Goal: Task Accomplishment & Management: Manage account settings

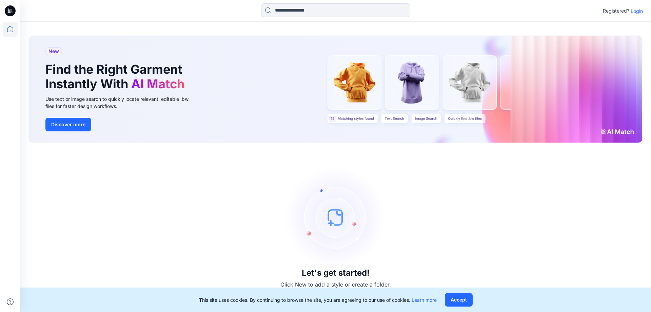
click at [638, 9] on p "Login" at bounding box center [637, 10] width 12 height 7
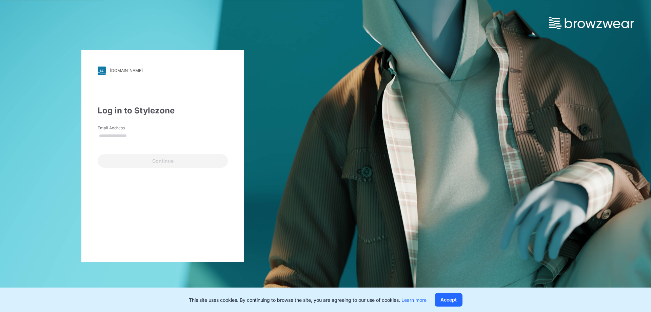
type input "**********"
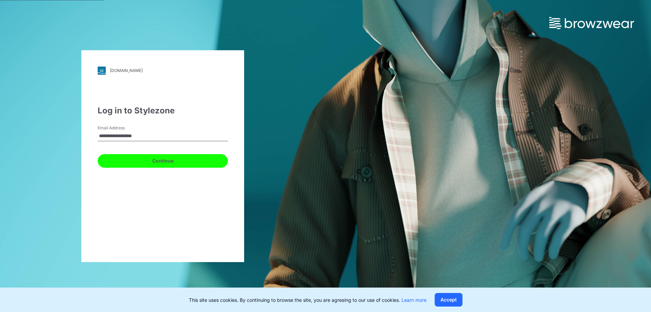
click at [166, 156] on button "Continue" at bounding box center [163, 161] width 130 height 14
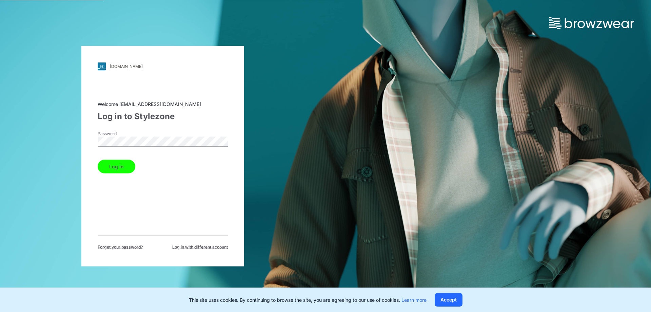
click at [115, 167] on button "Log in" at bounding box center [117, 166] width 38 height 14
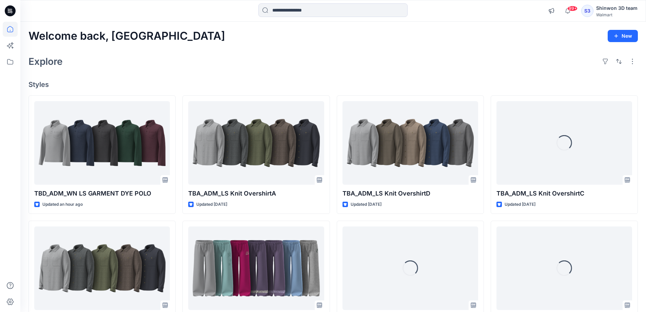
click at [333, 82] on h4 "Styles" at bounding box center [332, 84] width 609 height 8
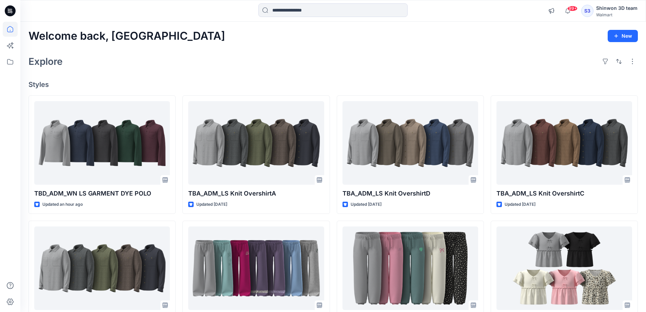
click at [333, 82] on h4 "Styles" at bounding box center [332, 84] width 609 height 8
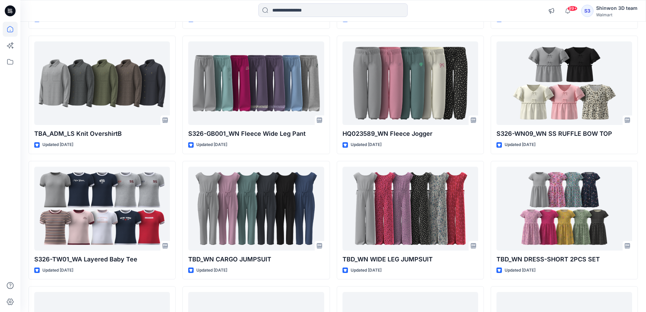
click at [333, 82] on div "TBD_ADM_WN LS GARMENT DYE POLO Updated an hour ago TBA_ADM_LS Knit OvershirtB U…" at bounding box center [332, 283] width 609 height 744
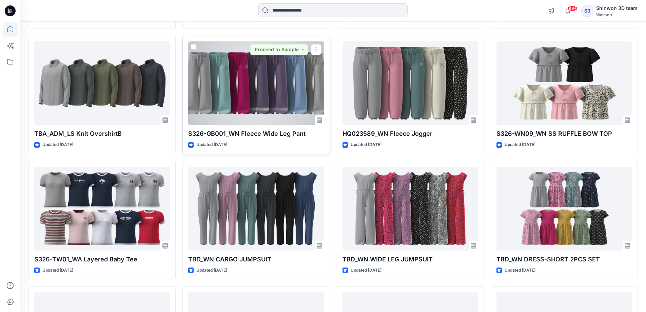
click at [263, 101] on div at bounding box center [256, 83] width 136 height 84
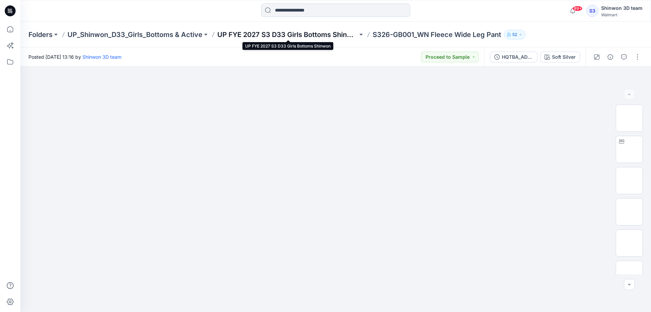
click at [277, 37] on p "UP FYE 2027 S3 D33 Girls Bottoms Shinwon" at bounding box center [287, 34] width 140 height 9
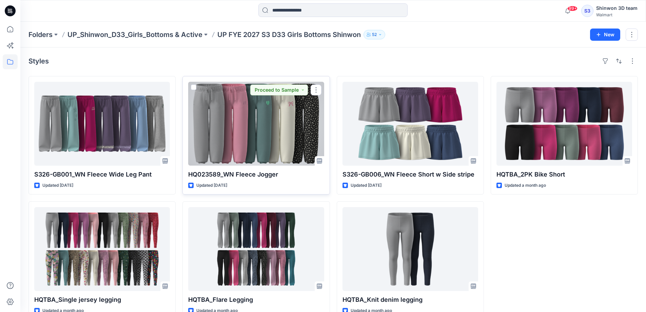
click at [260, 128] on div at bounding box center [256, 124] width 136 height 84
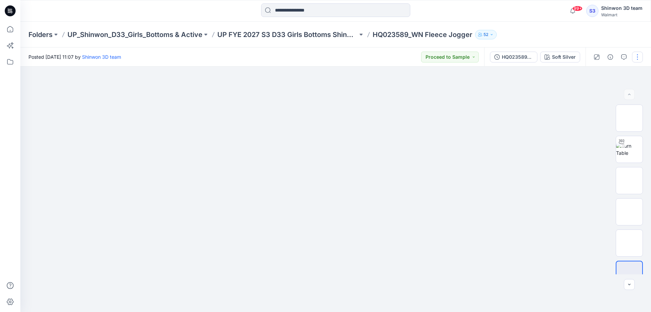
click at [637, 55] on button "button" at bounding box center [637, 57] width 11 height 11
click at [586, 97] on button "Edit" at bounding box center [609, 91] width 62 height 13
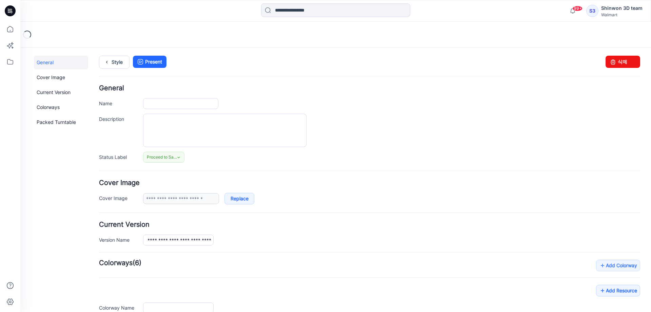
type input "**********"
type textarea "**********"
type input "**********"
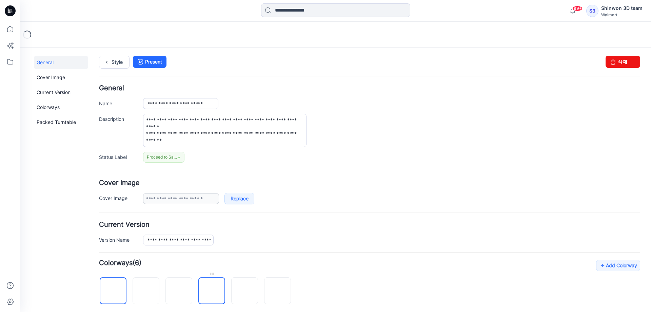
click at [212, 291] on img at bounding box center [212, 291] width 0 height 0
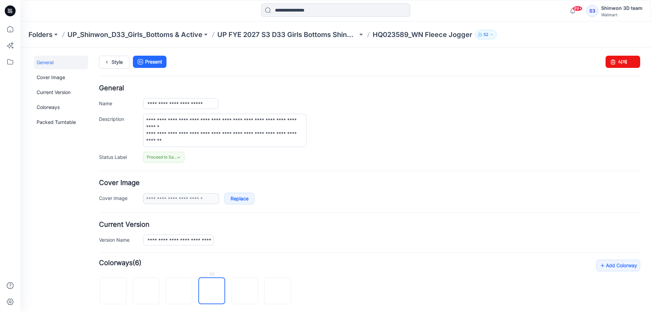
click at [212, 291] on img at bounding box center [212, 291] width 0 height 0
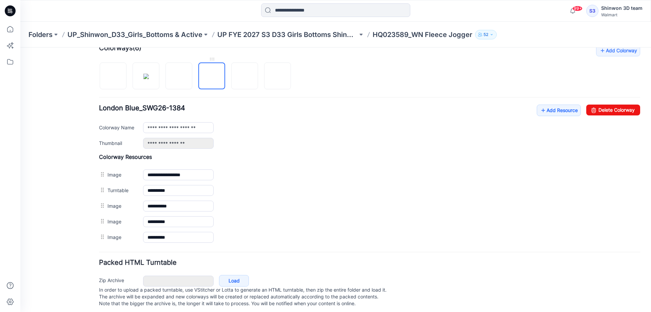
click at [212, 76] on img at bounding box center [212, 76] width 0 height 0
drag, startPoint x: 613, startPoint y: 112, endPoint x: 381, endPoint y: 69, distance: 235.5
click at [613, 112] on link "Delete Colorway" at bounding box center [613, 109] width 54 height 11
type input "**********"
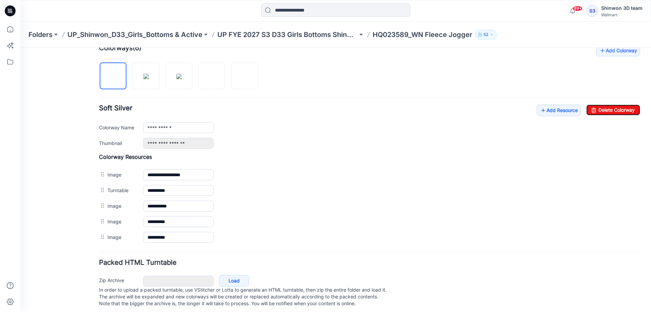
scroll to position [0, 0]
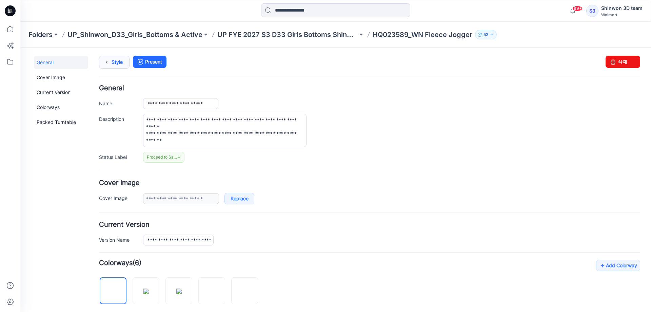
click at [113, 61] on link "Style" at bounding box center [114, 62] width 31 height 13
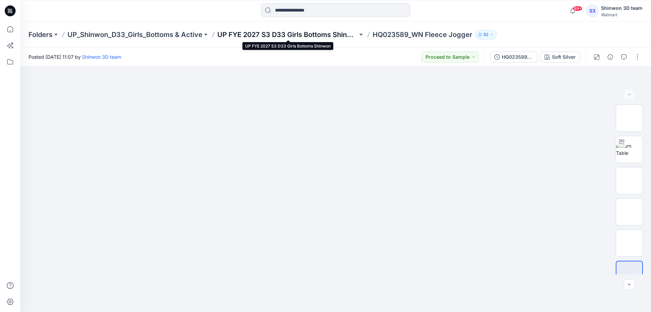
click at [267, 36] on p "UP FYE 2027 S3 D33 Girls Bottoms Shinwon" at bounding box center [287, 34] width 140 height 9
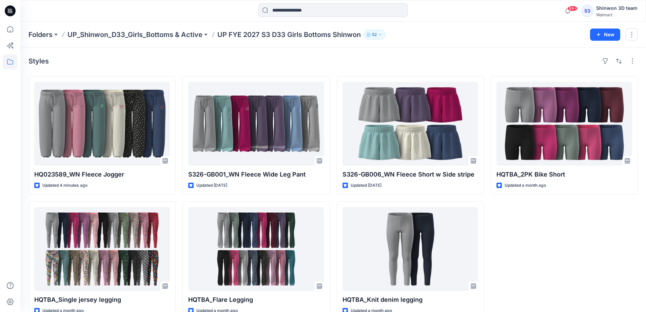
click at [633, 248] on div "HQTBA_2PK Bike Short Updated a month ago" at bounding box center [564, 197] width 147 height 243
click at [576, 257] on div "HQTBA_2PK Bike Short Updated a month ago" at bounding box center [564, 197] width 147 height 243
click at [334, 194] on div "HQ023589_WN Fleece Jogger Updated 4 minutes ago HQTBA_Single jersey legging Upd…" at bounding box center [332, 197] width 609 height 243
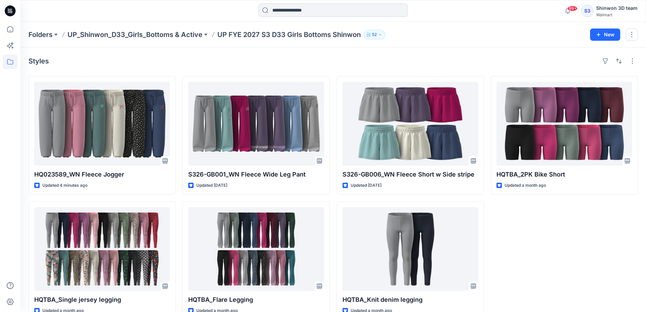
click at [332, 194] on div "HQ023589_WN Fleece Jogger Updated 4 minutes ago HQTBA_Single jersey legging Upd…" at bounding box center [332, 197] width 609 height 243
click at [332, 195] on div "HQ023589_WN Fleece Jogger Updated 4 minutes ago HQTBA_Single jersey legging Upd…" at bounding box center [332, 197] width 609 height 243
click at [333, 195] on div "HQ023589_WN Fleece Jogger Updated 4 minutes ago HQTBA_Single jersey legging Upd…" at bounding box center [332, 197] width 609 height 243
click at [332, 195] on div "HQ023589_WN Fleece Jogger Updated 4 minutes ago HQTBA_Single jersey legging Upd…" at bounding box center [332, 197] width 609 height 243
click at [333, 196] on div "HQ023589_WN Fleece Jogger Updated 4 minutes ago HQTBA_Single jersey legging Upd…" at bounding box center [332, 197] width 609 height 243
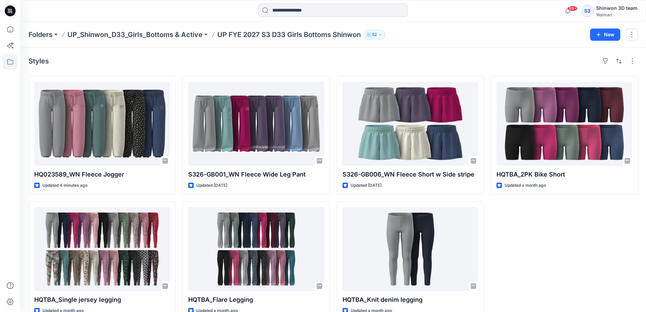
click at [333, 196] on div "HQ023589_WN Fleece Jogger Updated 4 minutes ago HQTBA_Single jersey legging Upd…" at bounding box center [332, 197] width 609 height 243
click at [333, 62] on div "Styles" at bounding box center [332, 61] width 609 height 11
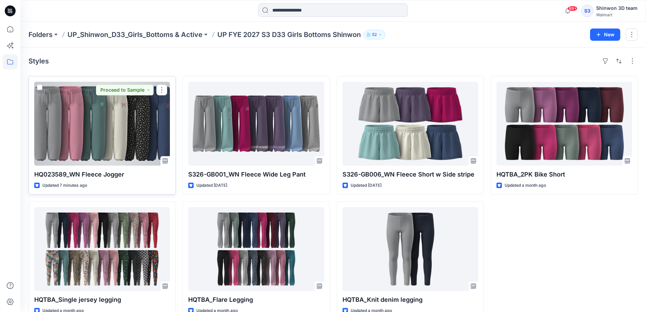
click at [113, 125] on div at bounding box center [102, 124] width 136 height 84
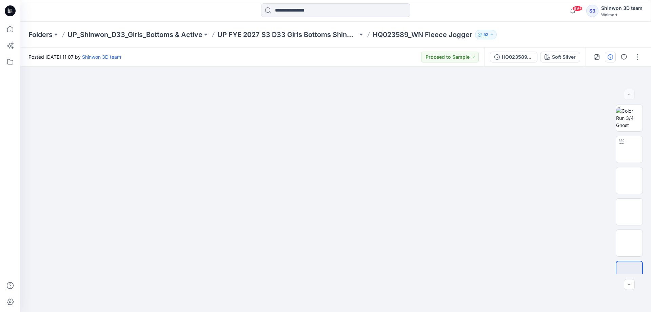
click at [612, 57] on icon "button" at bounding box center [610, 56] width 5 height 5
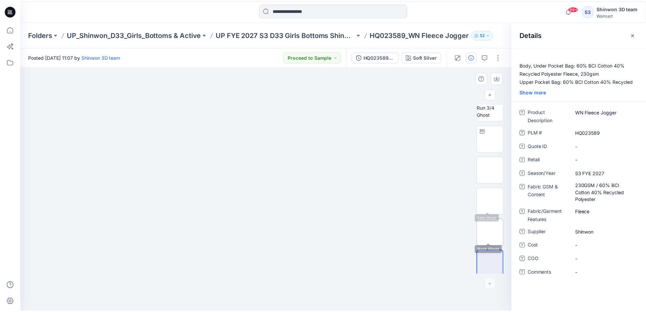
scroll to position [14, 0]
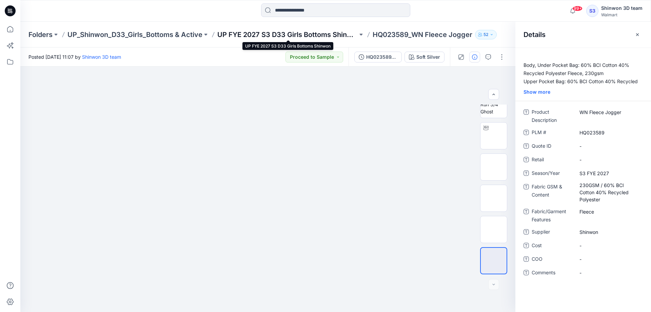
click at [286, 34] on p "UP FYE 2027 S3 D33 Girls Bottoms Shinwon" at bounding box center [287, 34] width 140 height 9
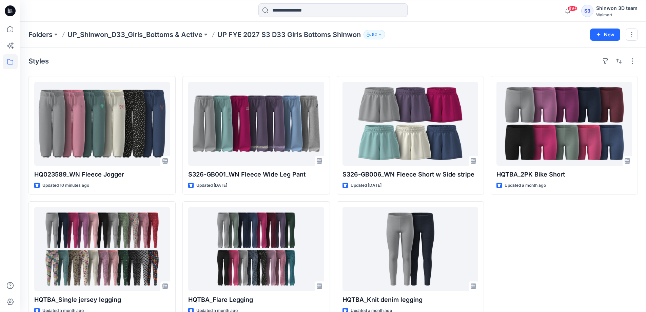
click at [335, 59] on div "Styles" at bounding box center [332, 61] width 609 height 11
click at [333, 66] on div "Styles HQ023589_WN Fleece Jogger Updated 10 minutes ago HQTBA_Single jersey leg…" at bounding box center [332, 187] width 625 height 280
click at [333, 66] on div "Styles" at bounding box center [332, 61] width 609 height 11
click at [134, 34] on p "UP_Shinwon_D33_Girls_Bottoms & Active" at bounding box center [134, 34] width 135 height 9
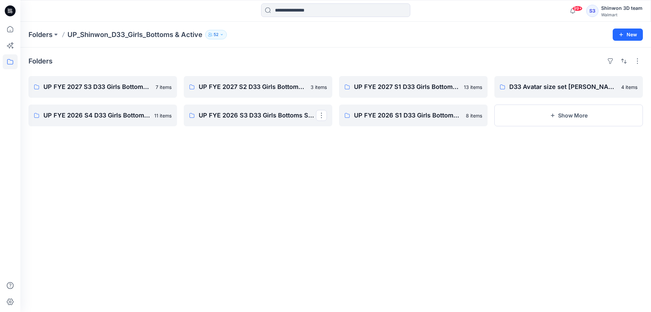
click at [301, 197] on div "Folders UP FYE 2027 S3 D33 Girls Bottoms Shinwon 7 items UP FYE 2026 S4 D33 Gir…" at bounding box center [335, 179] width 631 height 264
click at [77, 82] on p "UP FYE 2027 S3 D33 Girls Bottoms Shinwon" at bounding box center [101, 86] width 117 height 9
